Goal: Task Accomplishment & Management: Complete application form

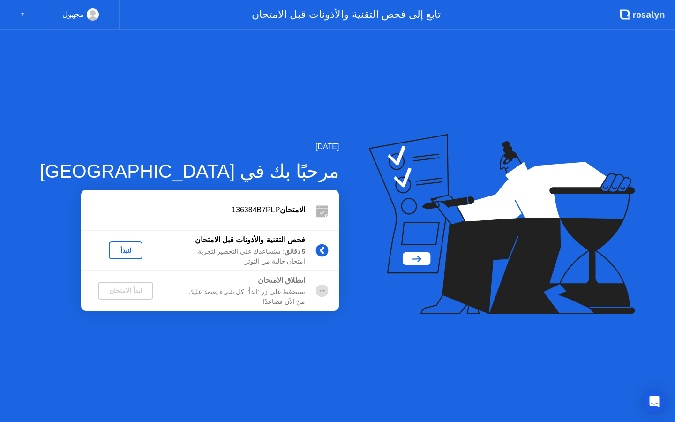
click at [114, 249] on div "لنبدأ" at bounding box center [126, 251] width 26 height 8
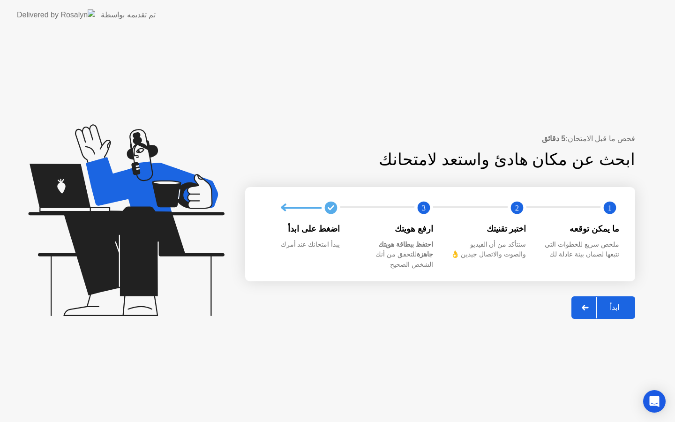
click at [604, 303] on div "ابدأ" at bounding box center [615, 307] width 36 height 9
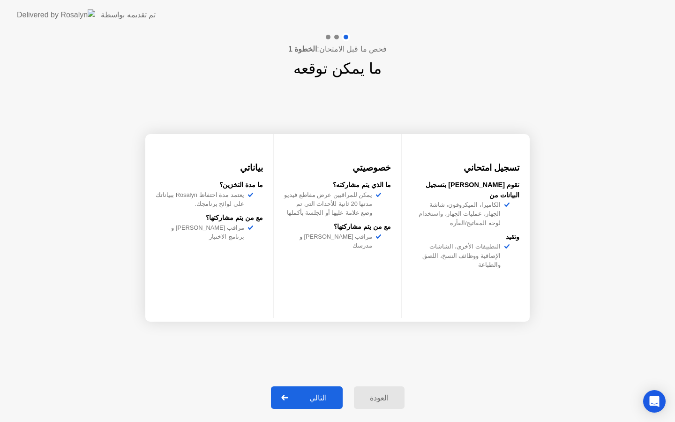
click at [316, 397] on div "التالي" at bounding box center [318, 397] width 44 height 9
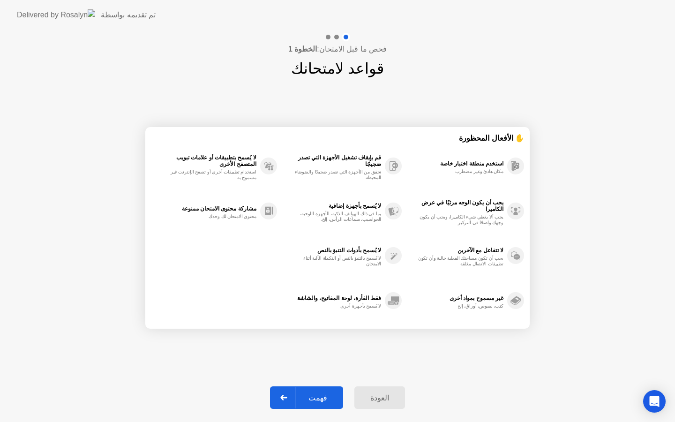
click at [330, 397] on div "فهمت" at bounding box center [317, 397] width 45 height 9
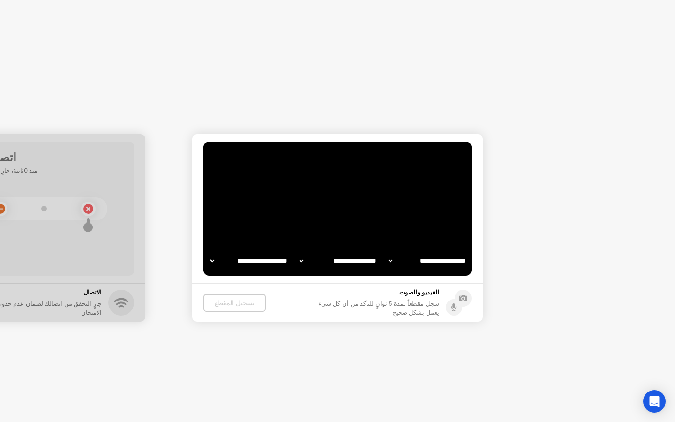
select select "**********"
select select "*******"
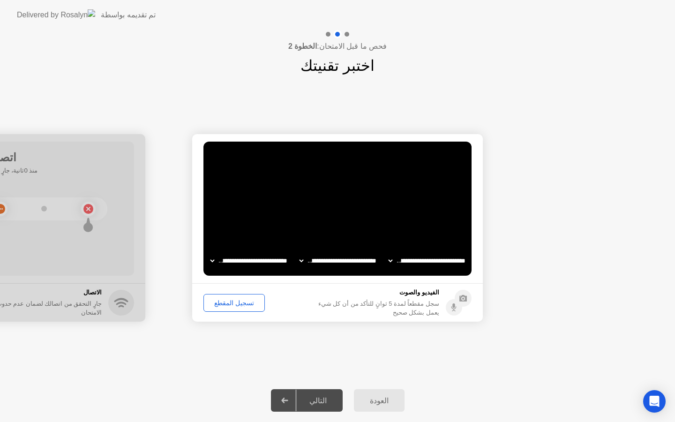
click at [246, 307] on div "تسجيل المقطع" at bounding box center [234, 303] width 55 height 8
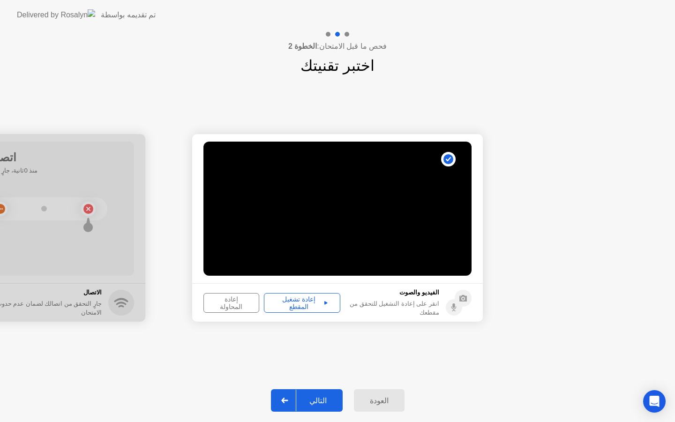
click at [316, 302] on div "إعادة تشغيل المقطع" at bounding box center [302, 302] width 70 height 15
click at [323, 398] on div "التالي" at bounding box center [318, 400] width 44 height 9
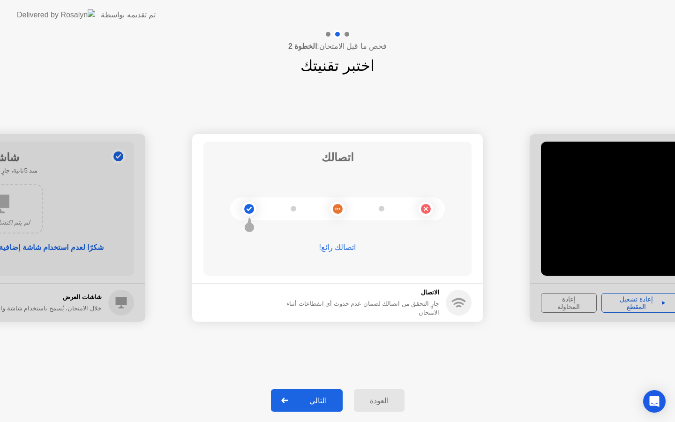
click at [315, 400] on div "التالي" at bounding box center [318, 400] width 44 height 9
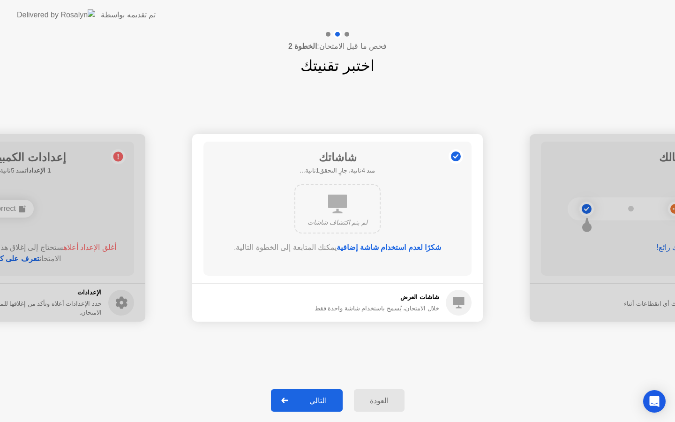
click at [322, 398] on div "التالي" at bounding box center [318, 400] width 44 height 9
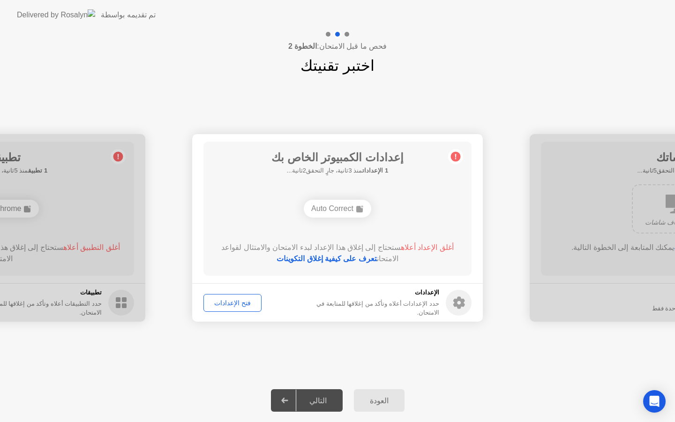
click at [320, 399] on div "التالي" at bounding box center [318, 400] width 44 height 9
click at [352, 259] on link "تعرف على كيفية إغلاق التكوينات" at bounding box center [327, 259] width 100 height 8
click at [324, 396] on div "التالي" at bounding box center [318, 400] width 44 height 9
click at [241, 302] on div "فتح الإعدادات" at bounding box center [233, 303] width 52 height 8
click at [357, 260] on link "تعرف على كيفية إغلاق التكوينات" at bounding box center [327, 259] width 100 height 8
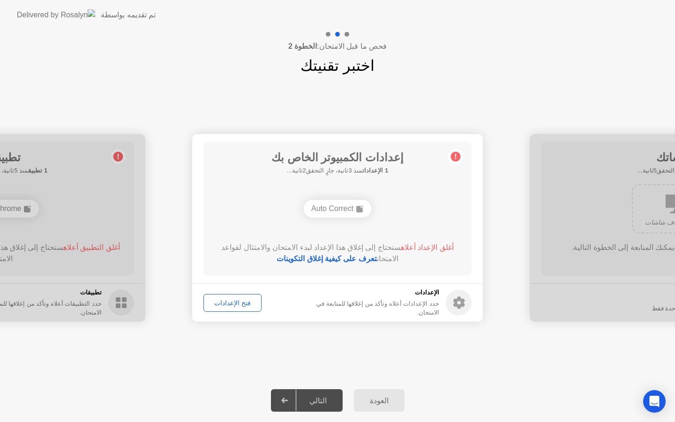
click at [378, 404] on div "العودة" at bounding box center [379, 400] width 45 height 9
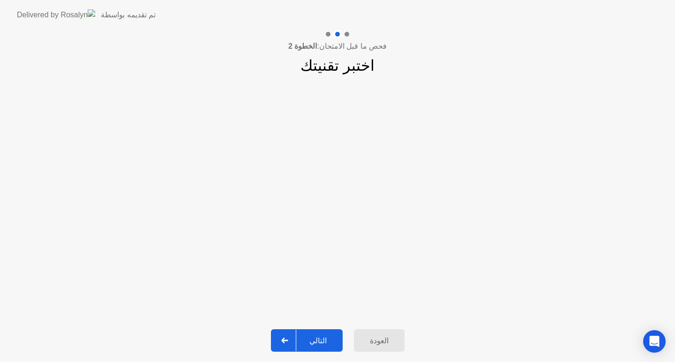
click at [321, 338] on div "التالي" at bounding box center [318, 341] width 44 height 9
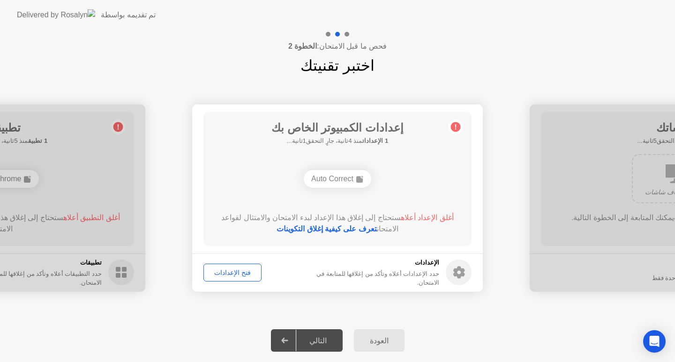
click at [348, 229] on link "تعرف على كيفية إغلاق التكوينات" at bounding box center [327, 229] width 100 height 8
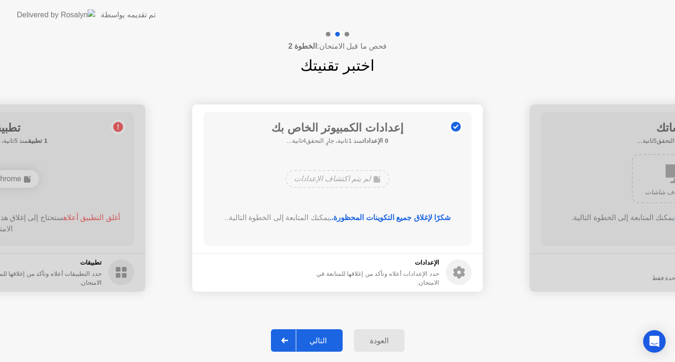
click at [321, 337] on div "التالي" at bounding box center [318, 341] width 44 height 9
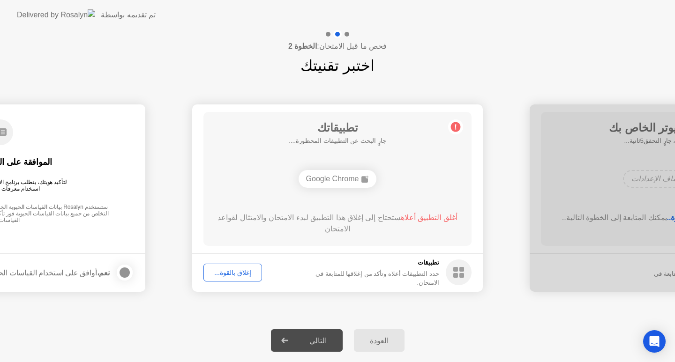
click at [245, 272] on div "إغلاق بالقوة..." at bounding box center [233, 273] width 52 height 8
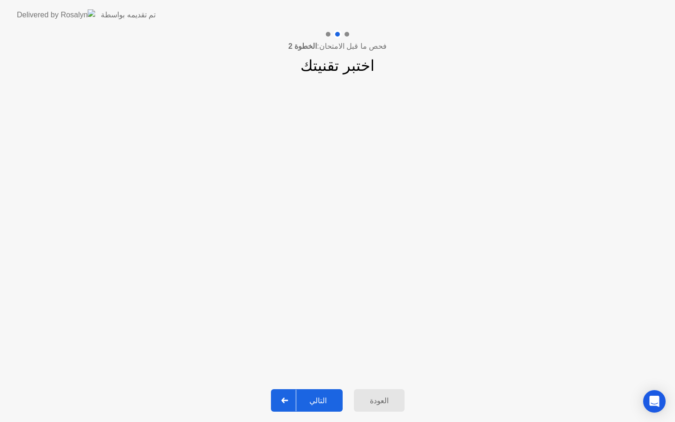
click at [324, 405] on div "التالي" at bounding box center [318, 400] width 44 height 9
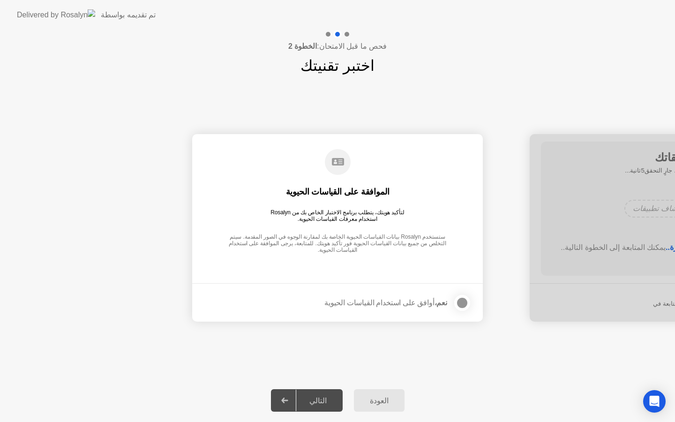
click at [327, 396] on div "التالي" at bounding box center [318, 400] width 44 height 9
click at [462, 303] on div at bounding box center [462, 302] width 11 height 11
click at [321, 398] on div "التالي" at bounding box center [318, 400] width 44 height 9
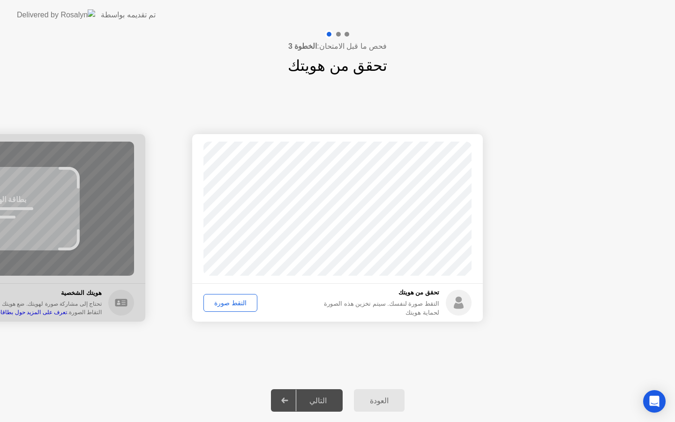
click at [235, 302] on div "التقط صورة" at bounding box center [230, 303] width 47 height 8
click at [325, 402] on div "التالي" at bounding box center [318, 400] width 44 height 9
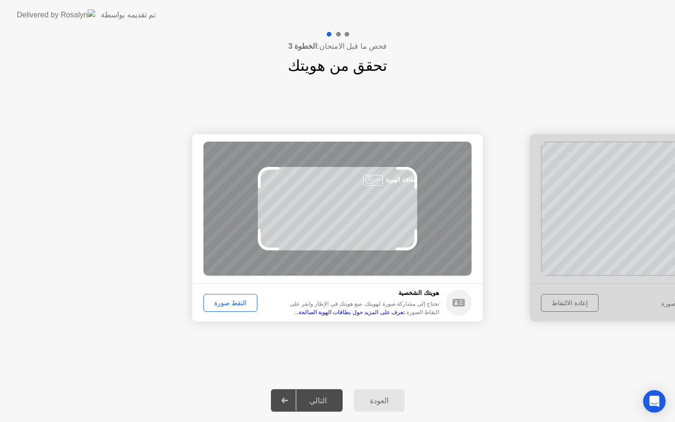
click at [237, 305] on div "التقط صورة" at bounding box center [230, 303] width 47 height 8
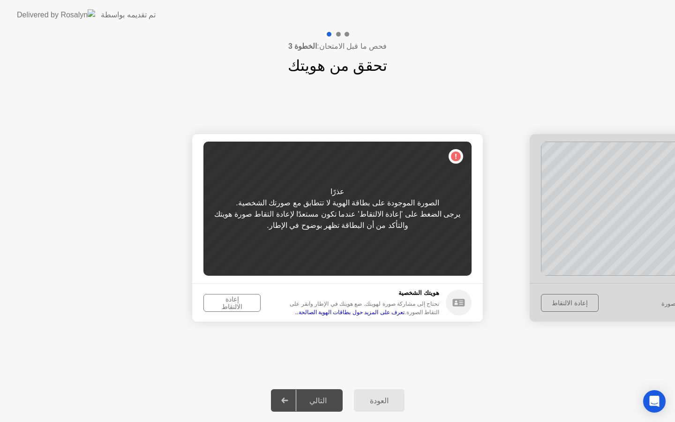
click at [253, 299] on button "إعادة الالتقاط" at bounding box center [231, 303] width 57 height 18
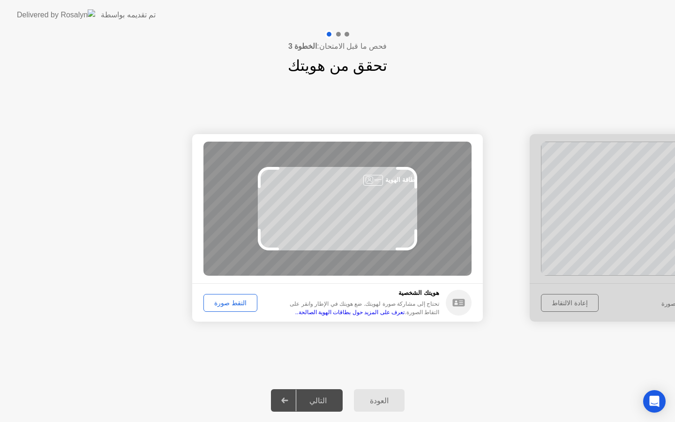
click at [241, 301] on div "التقط صورة" at bounding box center [230, 303] width 47 height 8
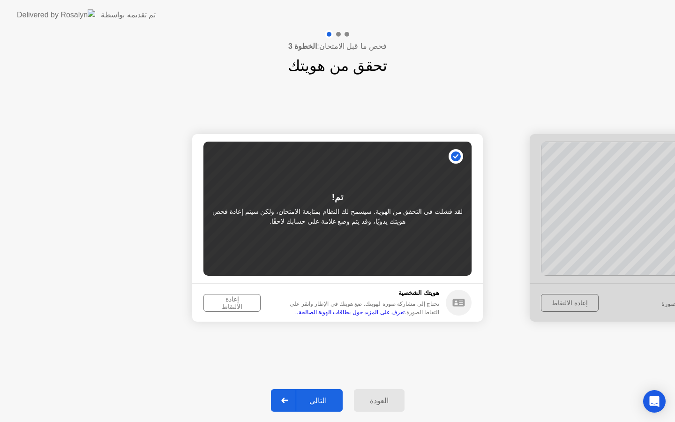
click at [246, 302] on div "إعادة الالتقاط" at bounding box center [232, 302] width 51 height 15
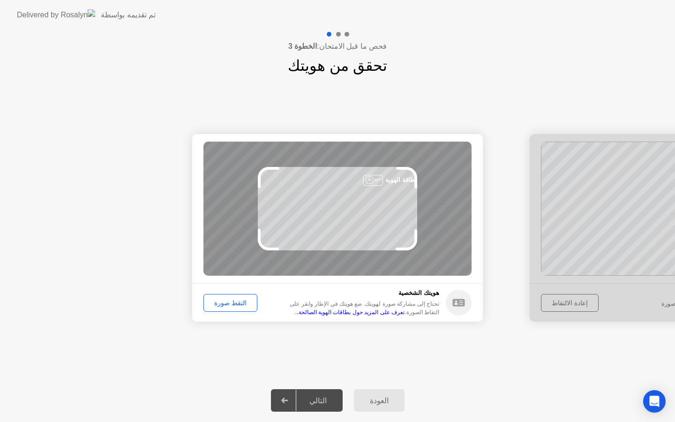
click at [240, 303] on div "التقط صورة" at bounding box center [230, 303] width 47 height 8
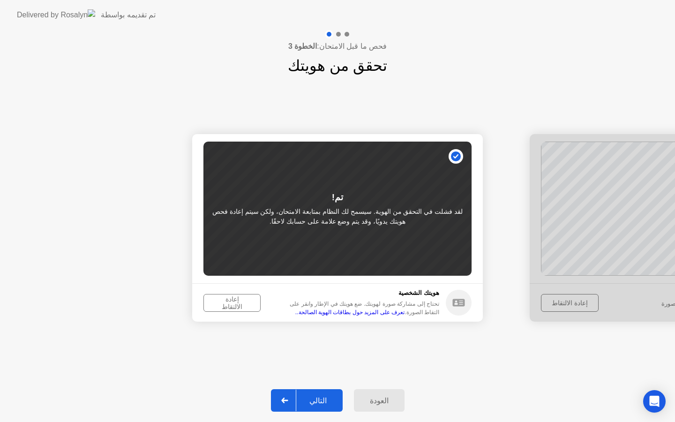
click at [329, 407] on button "التالي" at bounding box center [307, 400] width 72 height 23
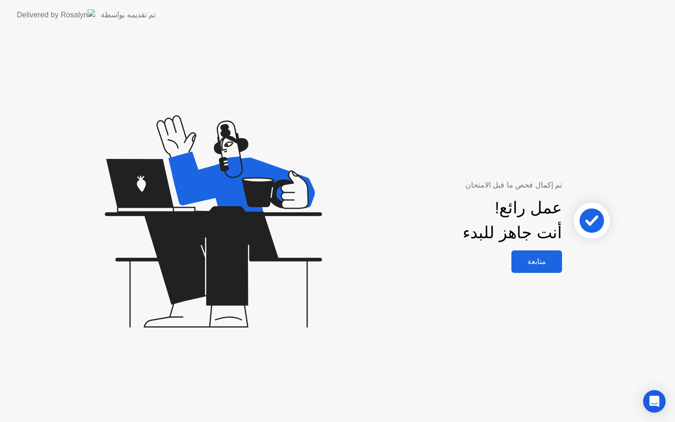
click at [536, 257] on div "متابعة" at bounding box center [536, 261] width 45 height 9
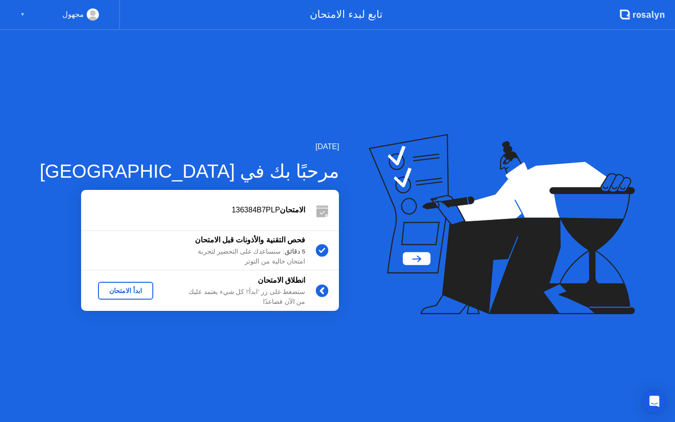
click at [115, 294] on div "ابدأ الامتحان" at bounding box center [126, 291] width 48 height 8
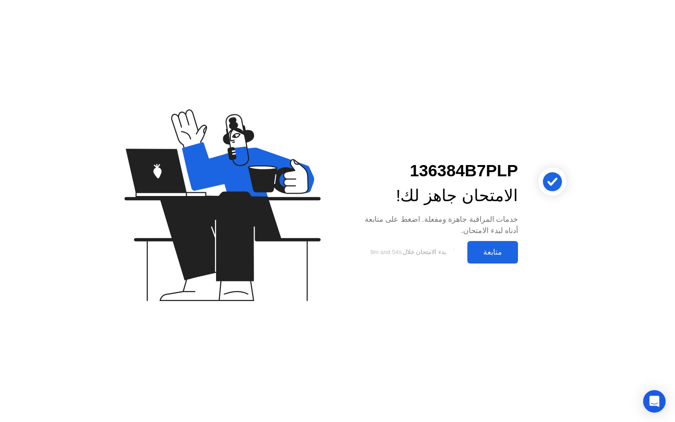
click at [503, 250] on div "متابعة" at bounding box center [492, 252] width 45 height 9
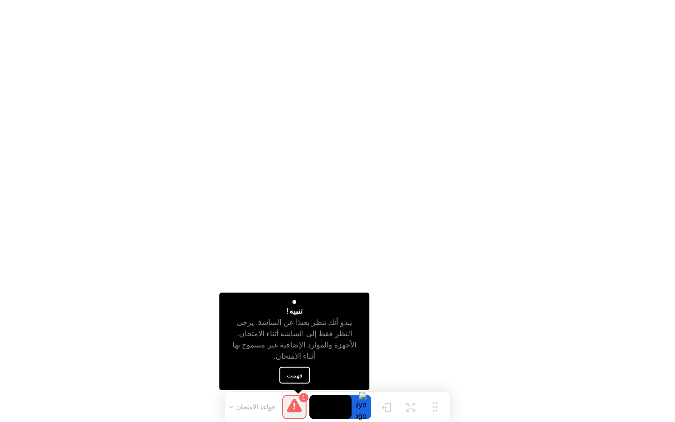
click at [294, 375] on button "فهمت" at bounding box center [294, 375] width 30 height 17
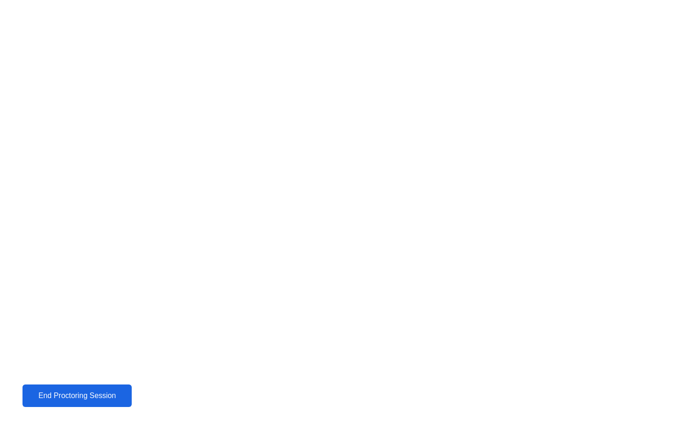
click at [111, 393] on div "End Proctoring Session" at bounding box center [77, 395] width 104 height 8
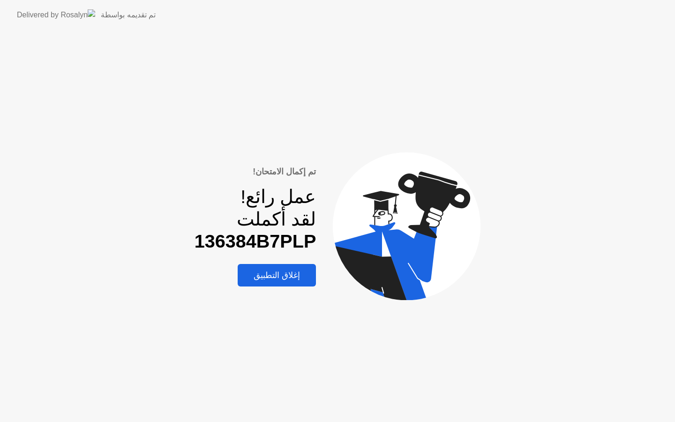
click at [295, 278] on div "إغلاق التطبيق" at bounding box center [277, 275] width 73 height 10
